Goal: Obtain resource: Download file/media

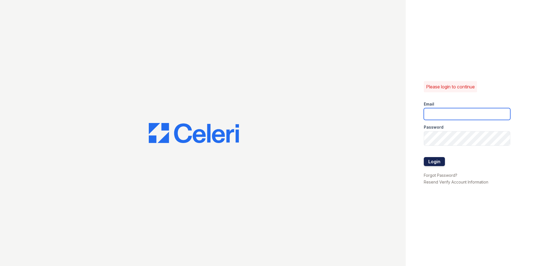
type input "springparc.am@cafmanagement.com"
click at [445, 164] on button "Login" at bounding box center [433, 161] width 21 height 9
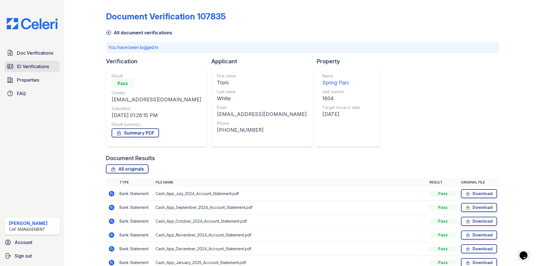
click at [31, 70] on span "ID Verifications" at bounding box center [33, 66] width 32 height 7
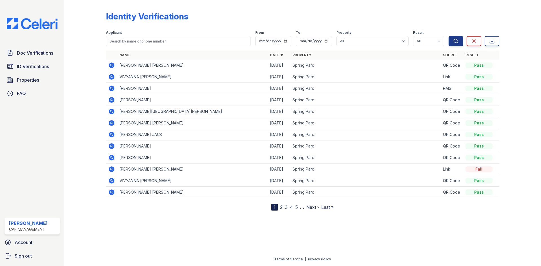
click at [115, 69] on icon at bounding box center [111, 65] width 7 height 7
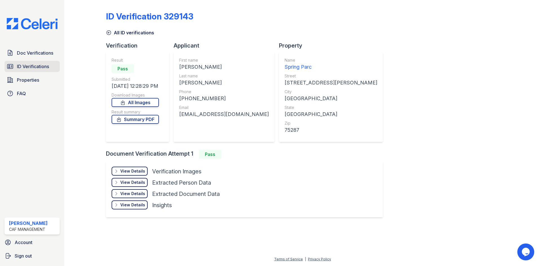
click at [30, 72] on link "ID Verifications" at bounding box center [32, 66] width 55 height 11
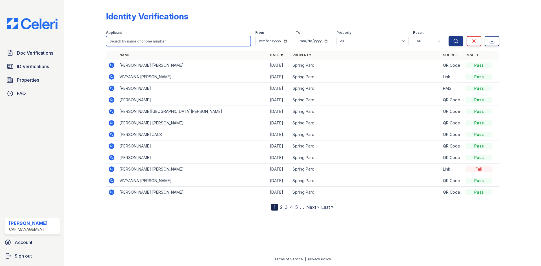
click at [173, 46] on input "search" at bounding box center [178, 41] width 145 height 10
type input "jaquez"
click at [448, 36] on button "Search" at bounding box center [455, 41] width 15 height 10
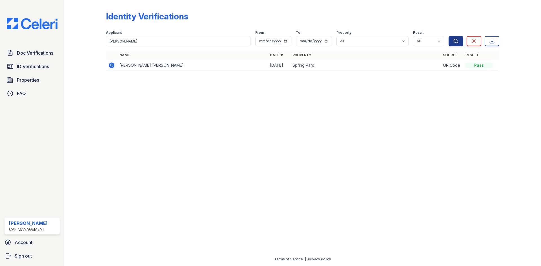
click at [114, 68] on icon at bounding box center [112, 65] width 6 height 6
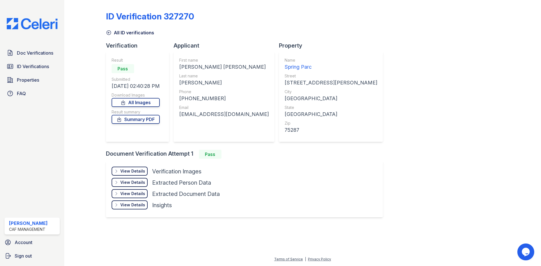
scroll to position [38, 0]
click at [148, 176] on div "View Details Details" at bounding box center [129, 171] width 36 height 9
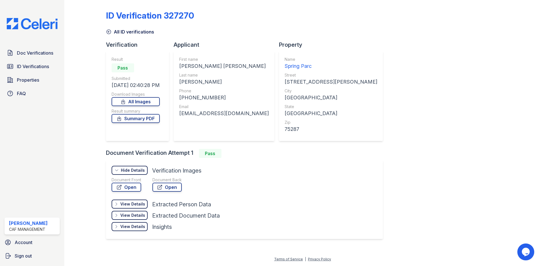
click at [126, 194] on div "View Details Details Hide Details Details Verification Images Document Front Op…" at bounding box center [244, 199] width 277 height 79
click at [141, 192] on link "Open" at bounding box center [126, 187] width 30 height 9
click at [160, 114] on link "Summary PDF" at bounding box center [135, 118] width 48 height 9
click at [41, 59] on link "Doc Verifications" at bounding box center [32, 52] width 55 height 11
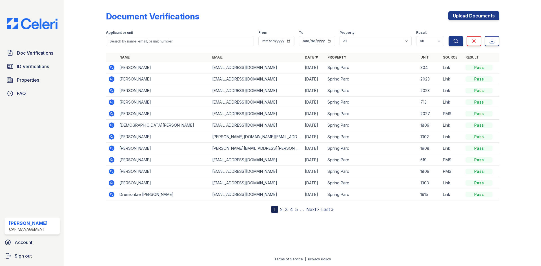
click at [114, 70] on icon at bounding box center [112, 68] width 6 height 6
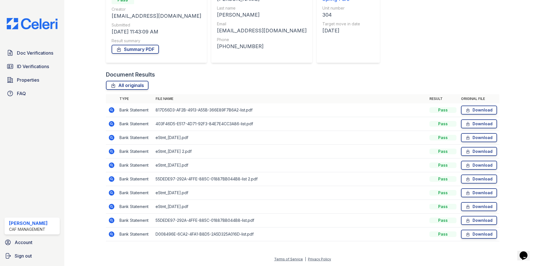
scroll to position [141, 0]
click at [475, 106] on link "Download" at bounding box center [479, 110] width 36 height 9
click at [473, 133] on link "Download" at bounding box center [479, 137] width 36 height 9
click at [471, 119] on link "Download" at bounding box center [479, 123] width 36 height 9
click at [480, 239] on link "Download" at bounding box center [479, 234] width 36 height 9
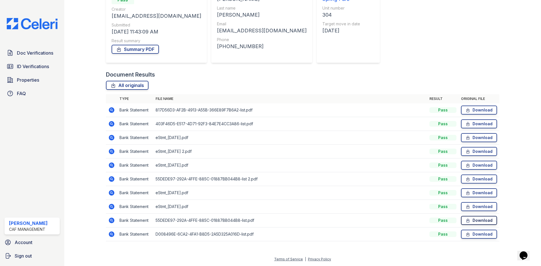
click at [474, 220] on link "Download" at bounding box center [479, 220] width 36 height 9
click at [463, 202] on link "Download" at bounding box center [479, 206] width 36 height 9
click at [465, 188] on link "Download" at bounding box center [479, 192] width 36 height 9
click at [465, 172] on td "Download" at bounding box center [478, 179] width 41 height 14
click at [465, 175] on link "Download" at bounding box center [479, 179] width 36 height 9
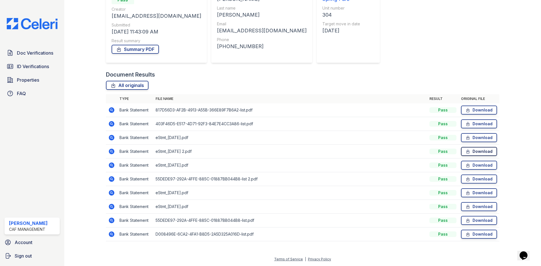
drag, startPoint x: 467, startPoint y: 152, endPoint x: 468, endPoint y: 137, distance: 14.4
click at [467, 161] on link "Download" at bounding box center [479, 165] width 36 height 9
click at [469, 147] on link "Download" at bounding box center [479, 151] width 36 height 9
drag, startPoint x: 479, startPoint y: 72, endPoint x: 477, endPoint y: 80, distance: 8.1
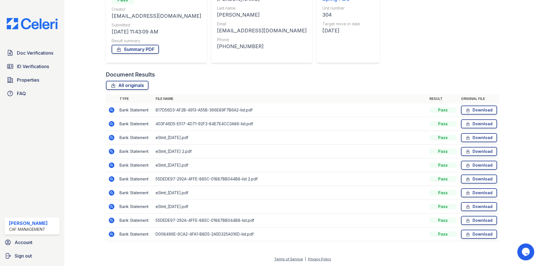
click at [479, 106] on link "Download" at bounding box center [479, 110] width 36 height 9
click at [476, 119] on link "Download" at bounding box center [479, 123] width 36 height 9
click at [476, 133] on link "Download" at bounding box center [479, 137] width 36 height 9
click at [477, 147] on link "Download" at bounding box center [479, 151] width 36 height 9
click at [473, 161] on link "Download" at bounding box center [479, 165] width 36 height 9
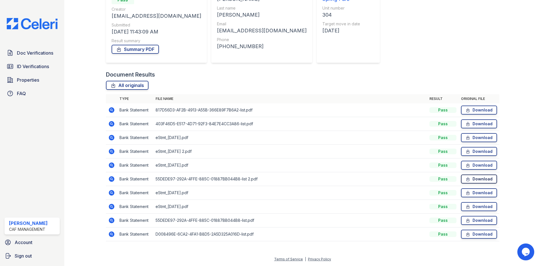
click at [474, 175] on link "Download" at bounding box center [479, 179] width 36 height 9
click at [468, 188] on link "Download" at bounding box center [479, 192] width 36 height 9
click at [463, 202] on link "Download" at bounding box center [479, 206] width 36 height 9
click at [475, 216] on link "Download" at bounding box center [479, 220] width 36 height 9
click at [477, 230] on link "Download" at bounding box center [479, 234] width 36 height 9
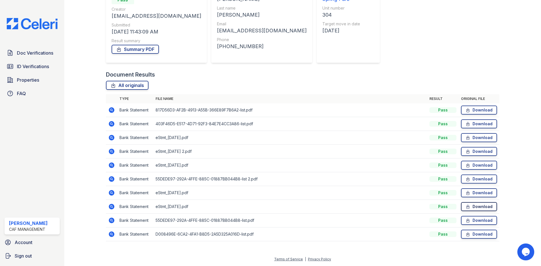
click at [466, 205] on icon at bounding box center [467, 207] width 3 height 4
click at [465, 190] on icon at bounding box center [467, 193] width 5 height 6
click at [477, 106] on link "Download" at bounding box center [479, 110] width 36 height 9
click at [476, 119] on link "Download" at bounding box center [479, 123] width 36 height 9
click at [468, 175] on link "Download" at bounding box center [479, 179] width 36 height 9
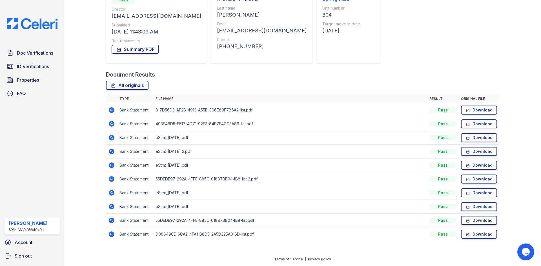
click at [464, 216] on link "Download" at bounding box center [479, 220] width 36 height 9
click at [470, 230] on link "Download" at bounding box center [479, 234] width 36 height 9
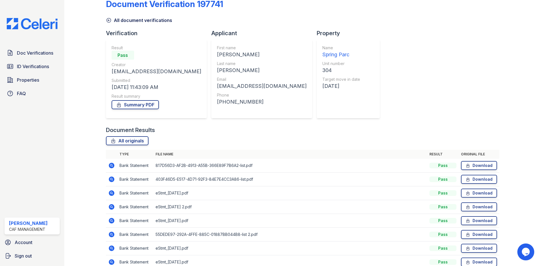
scroll to position [10, 0]
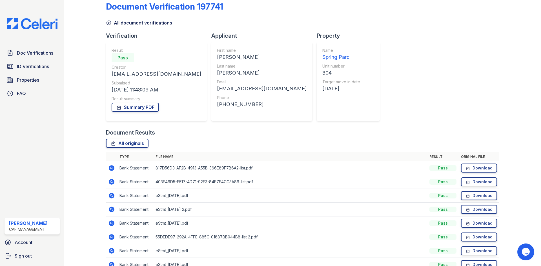
click at [34, 72] on link "ID Verifications" at bounding box center [32, 66] width 55 height 11
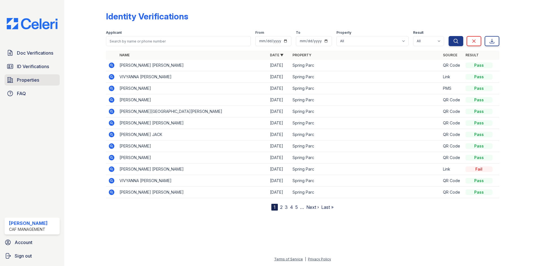
click at [32, 98] on div "Doc Verifications ID Verifications Properties FAQ" at bounding box center [32, 73] width 60 height 52
click at [32, 83] on span "Properties" at bounding box center [28, 80] width 22 height 7
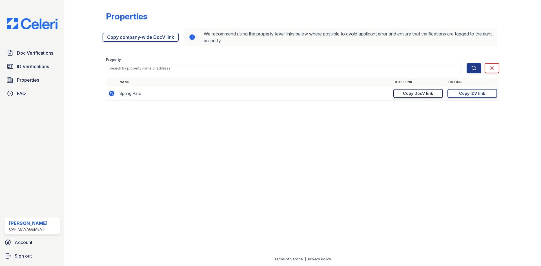
click at [403, 96] on div "Copy DocV link" at bounding box center [418, 94] width 30 height 6
